Goal: Information Seeking & Learning: Check status

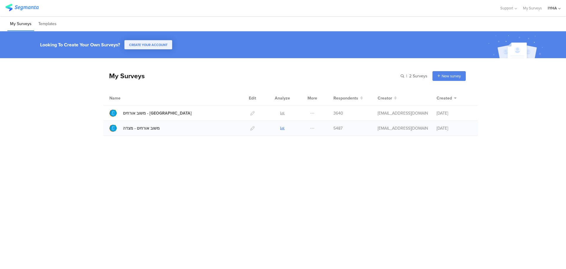
click at [282, 127] on icon at bounding box center [282, 128] width 4 height 4
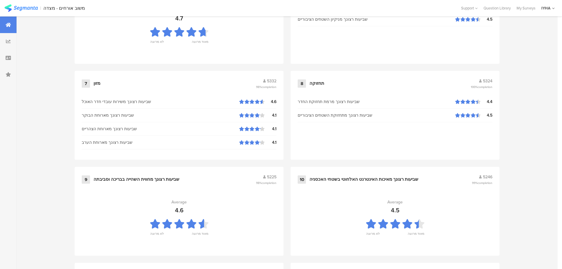
scroll to position [596, 0]
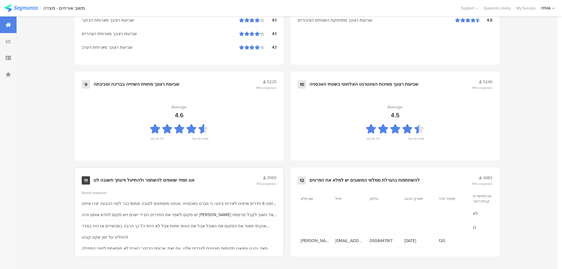
click at [171, 178] on div "אנו תמיד שואפים להשתפר ולהתייעל ודעתך חשובה לנו" at bounding box center [143, 180] width 101 height 6
